Goal: Transaction & Acquisition: Purchase product/service

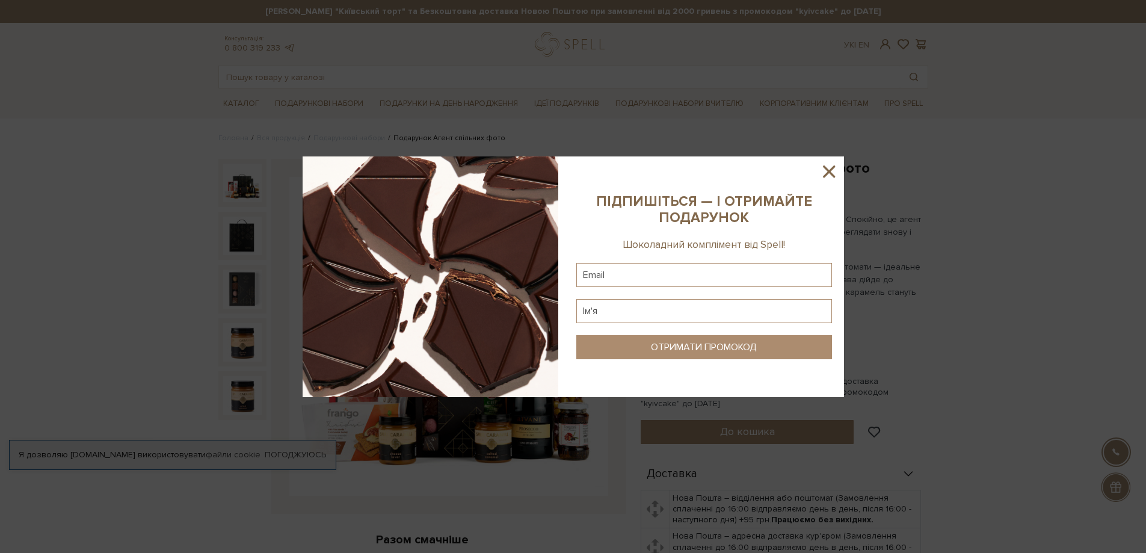
click at [1044, 174] on div at bounding box center [573, 276] width 1146 height 553
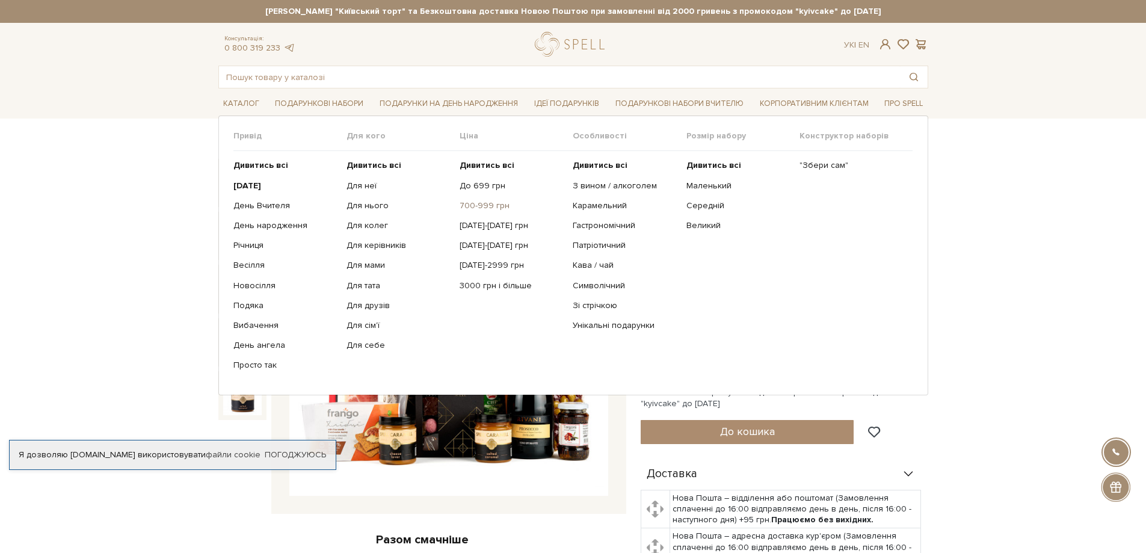
click at [483, 208] on link "700-999 грн" at bounding box center [512, 205] width 104 height 11
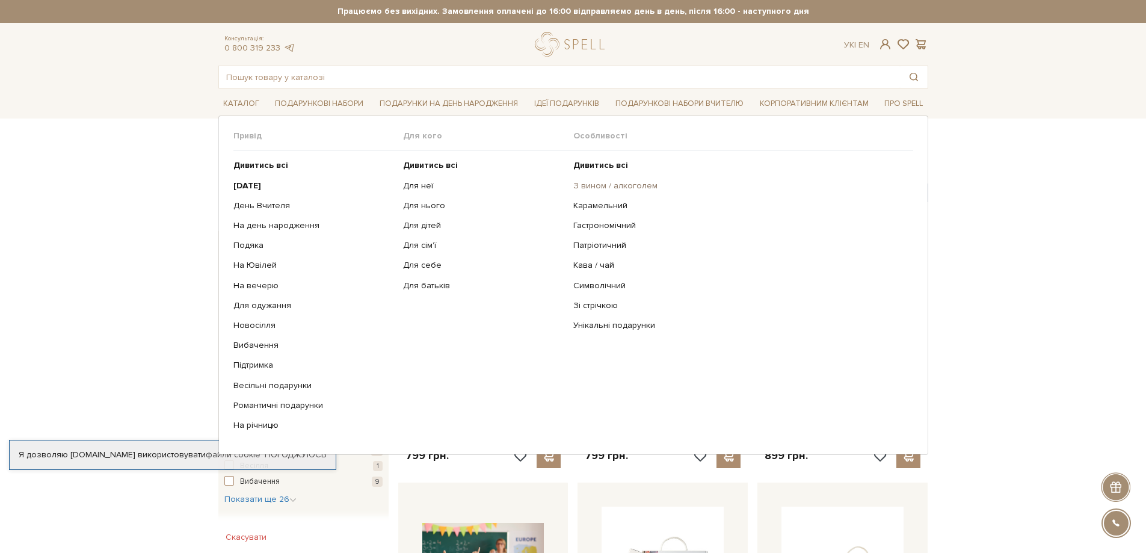
click at [600, 187] on link "З вином / алкоголем" at bounding box center [738, 185] width 331 height 11
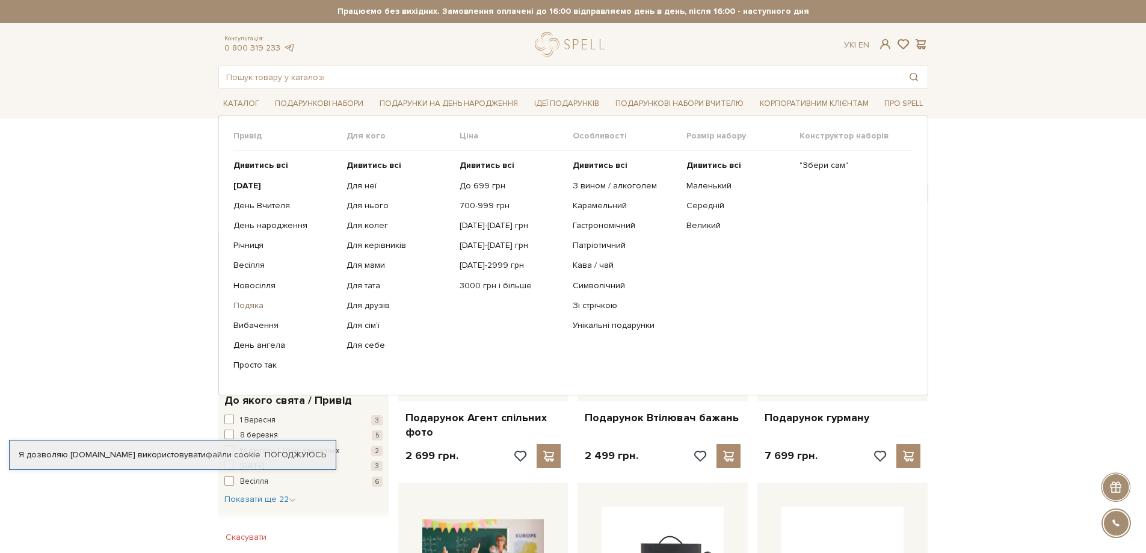
click at [249, 307] on link "Подяка" at bounding box center [285, 305] width 104 height 11
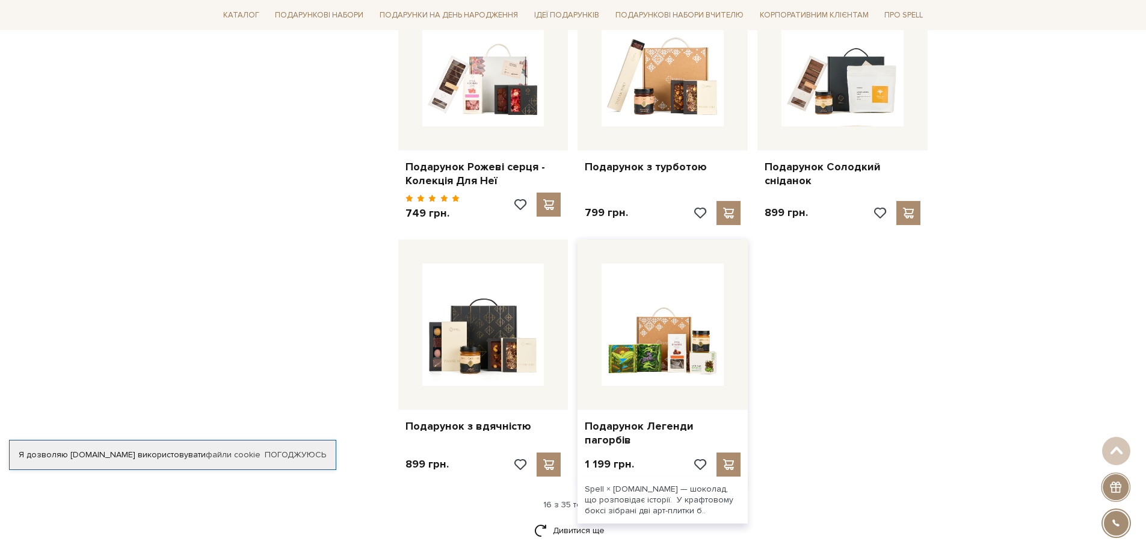
scroll to position [1384, 0]
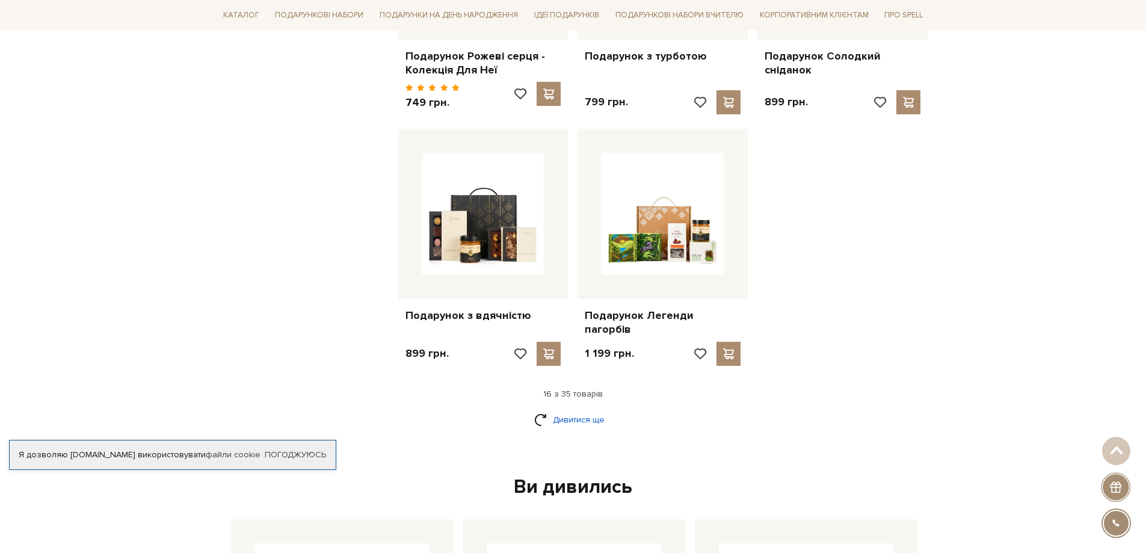
click at [579, 409] on link "Дивитися ще" at bounding box center [573, 419] width 78 height 21
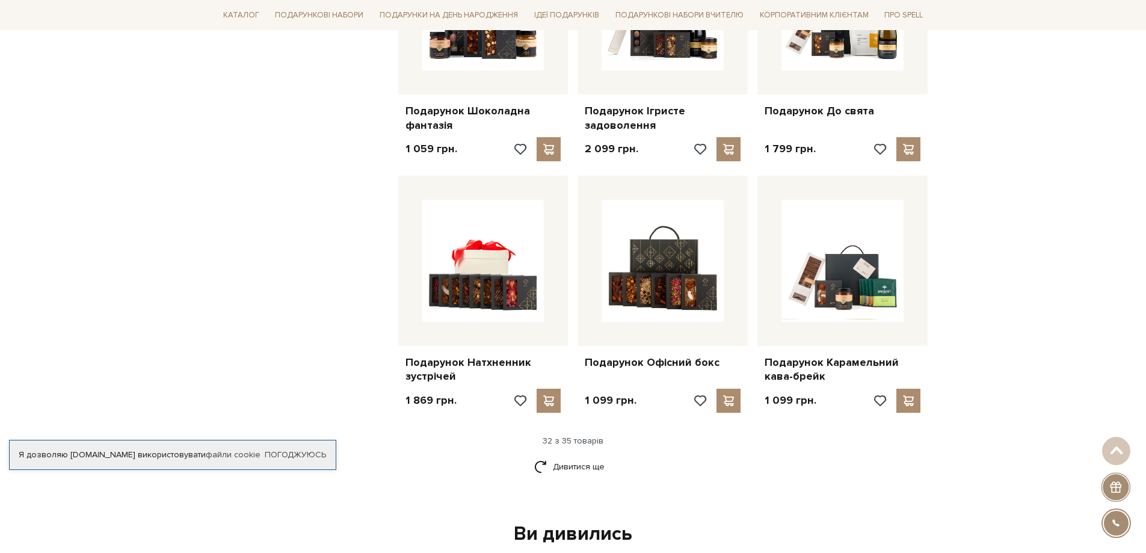
scroll to position [2707, 0]
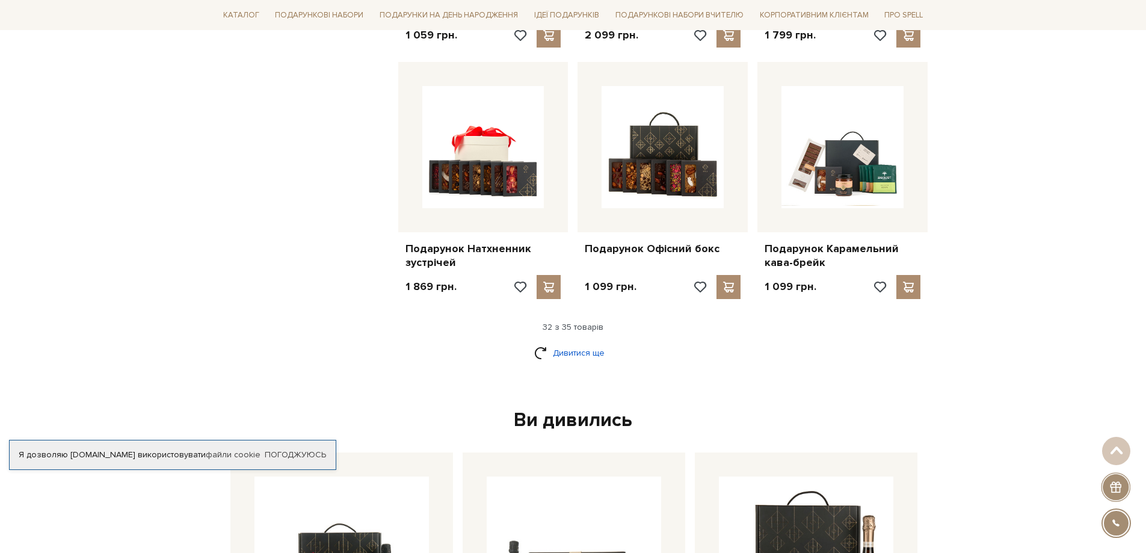
click at [578, 342] on link "Дивитися ще" at bounding box center [573, 352] width 78 height 21
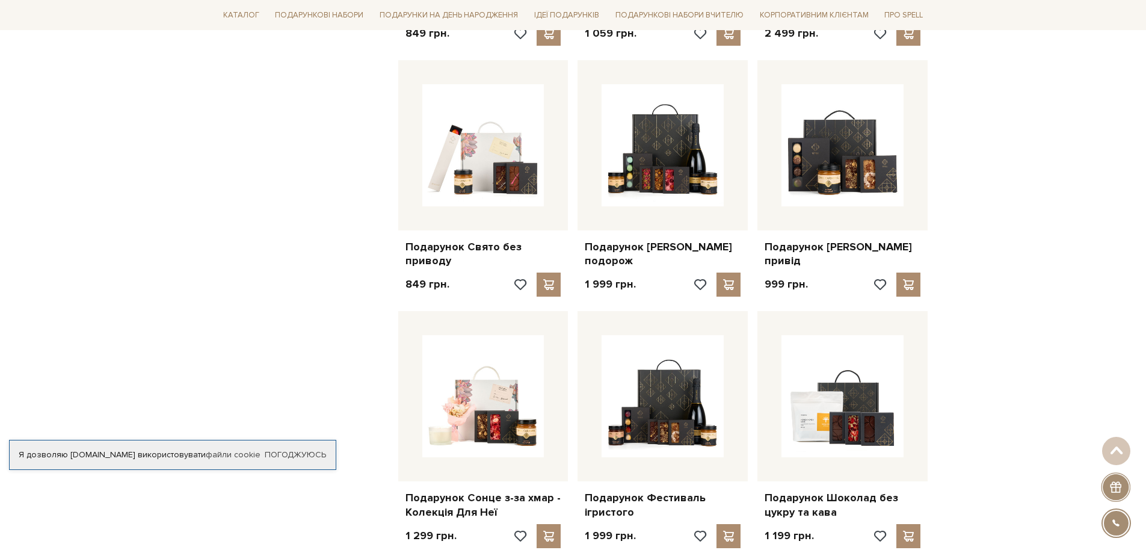
scroll to position [1865, 0]
